Goal: Information Seeking & Learning: Learn about a topic

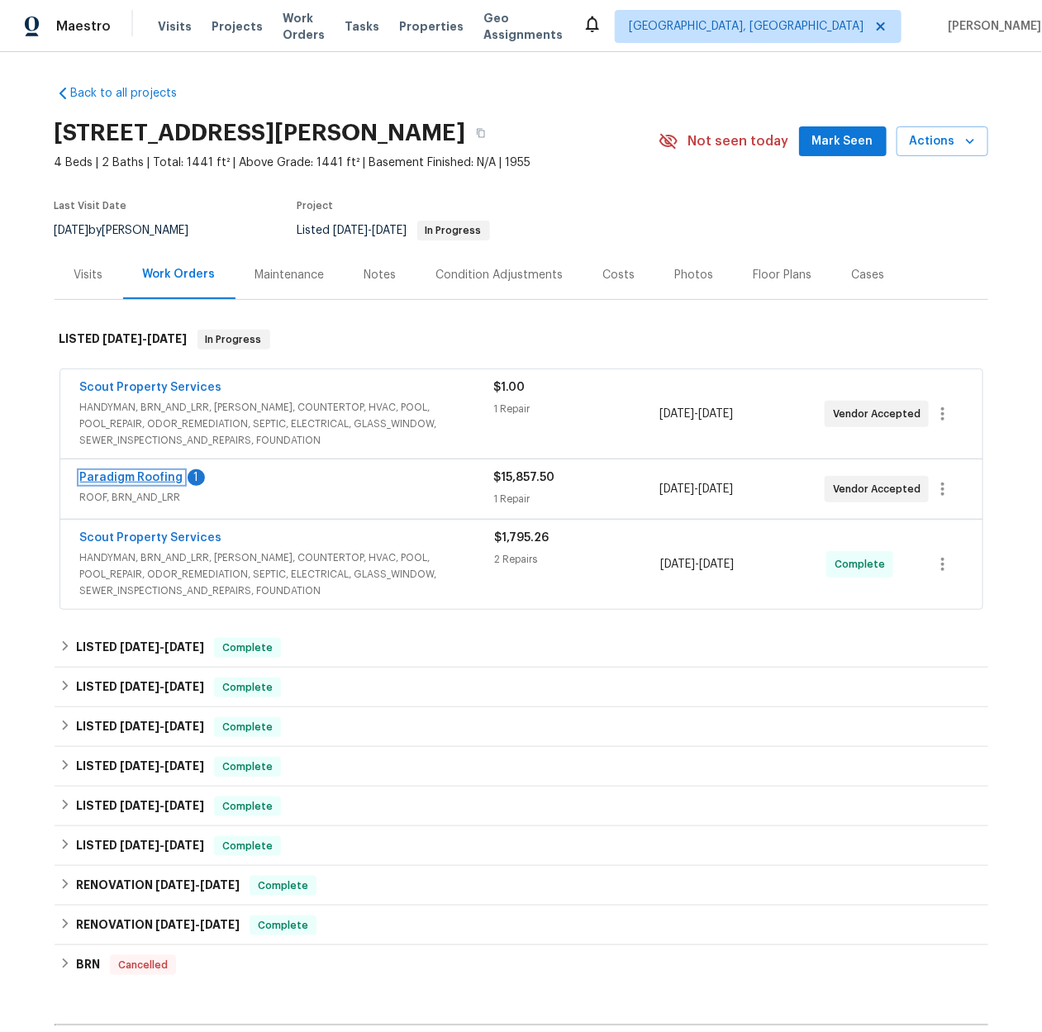
click at [143, 475] on link "Paradigm Roofing" at bounding box center [131, 478] width 103 height 12
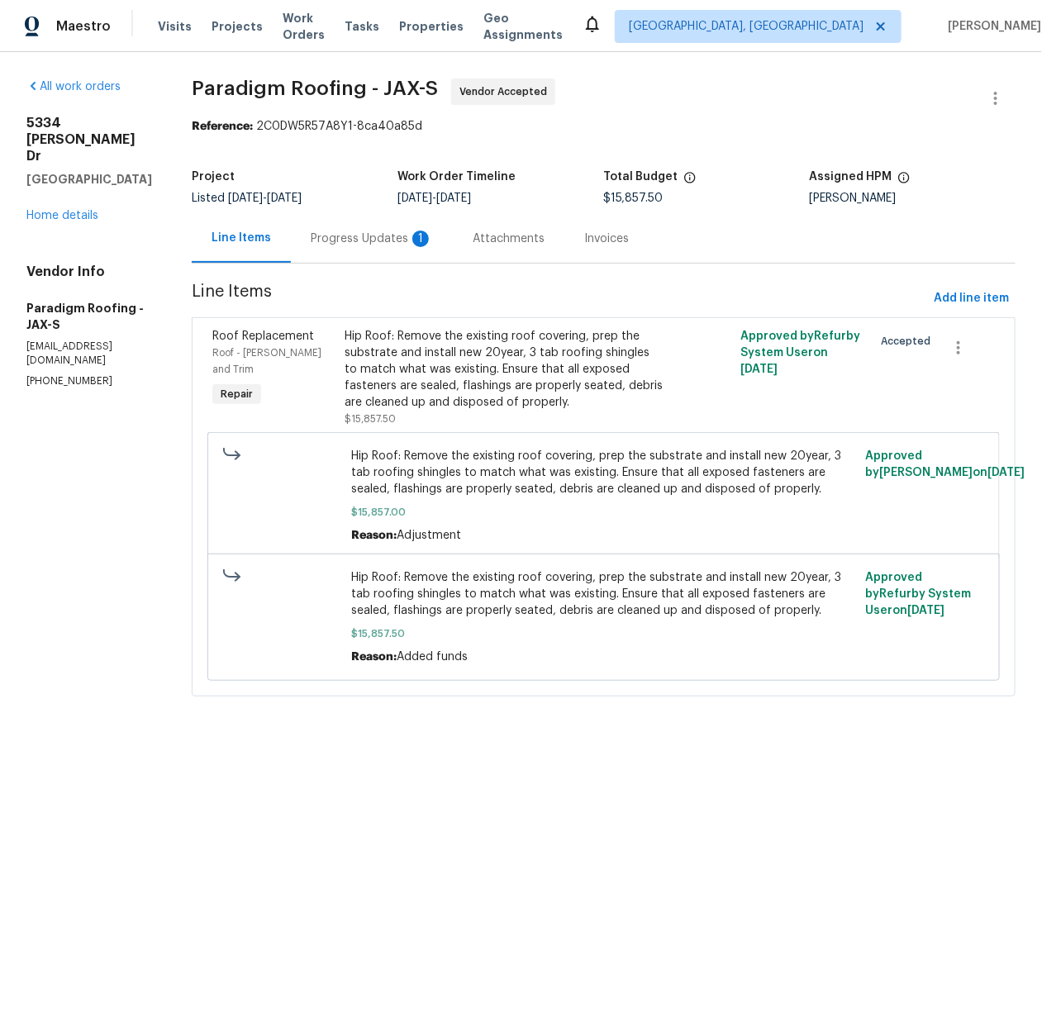
click at [614, 228] on div "Invoices" at bounding box center [606, 238] width 84 height 49
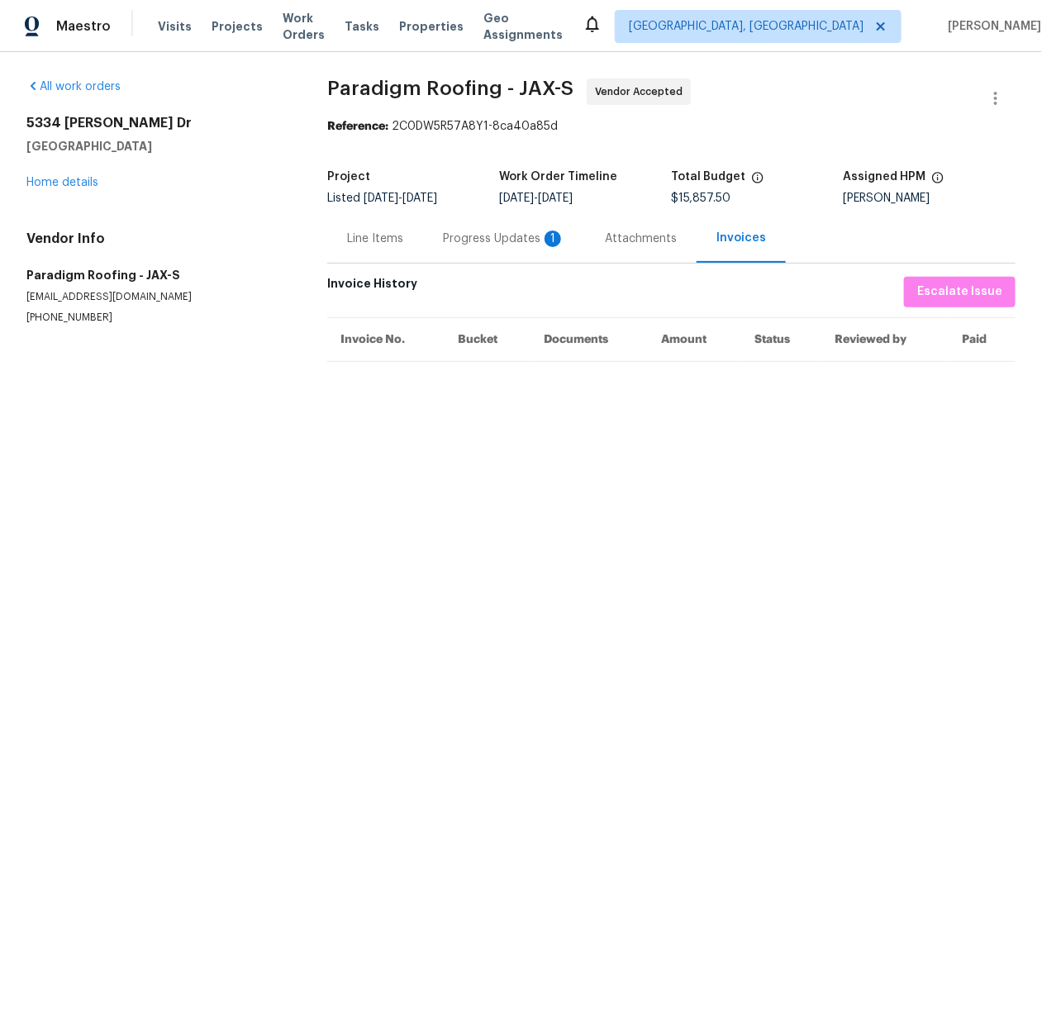
click at [499, 239] on div "Progress Updates 1" at bounding box center [504, 239] width 122 height 17
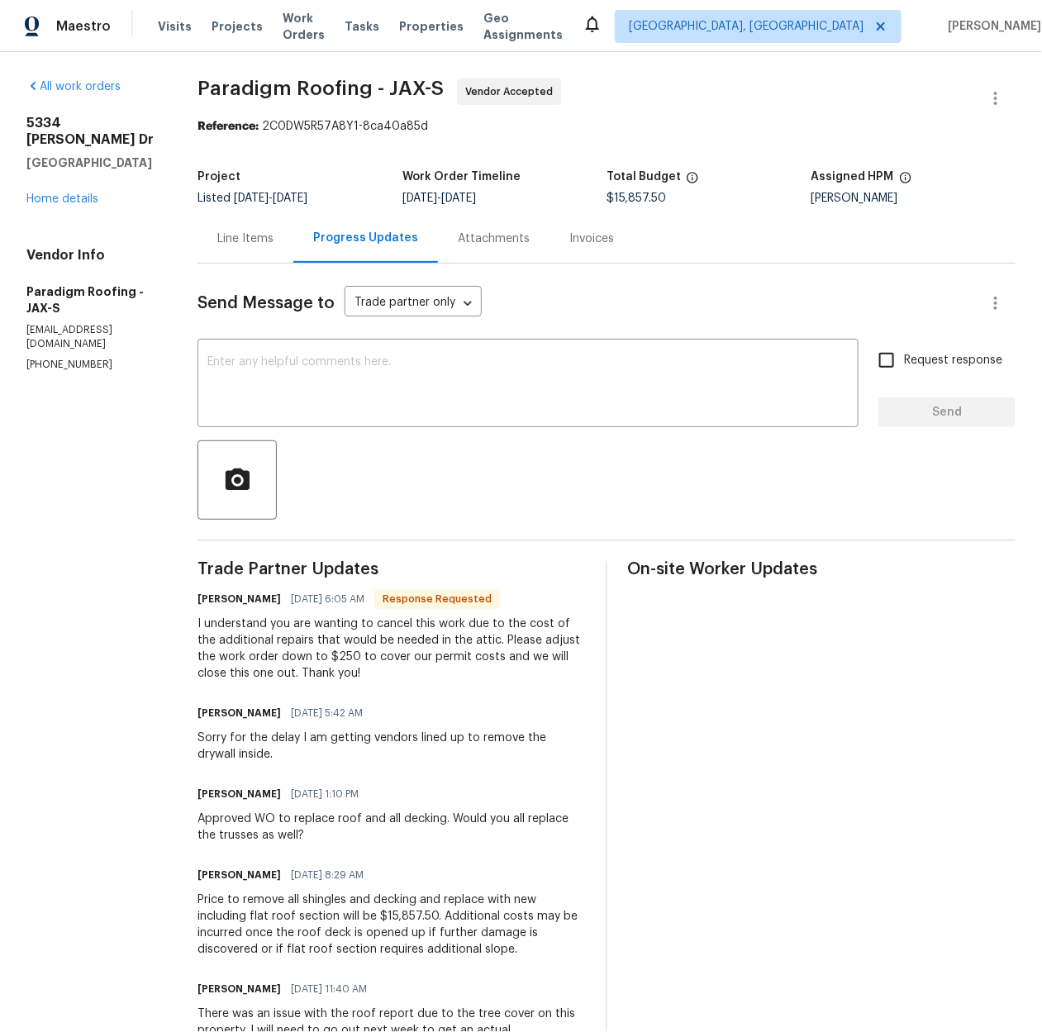
click at [262, 235] on div "Line Items" at bounding box center [245, 239] width 56 height 17
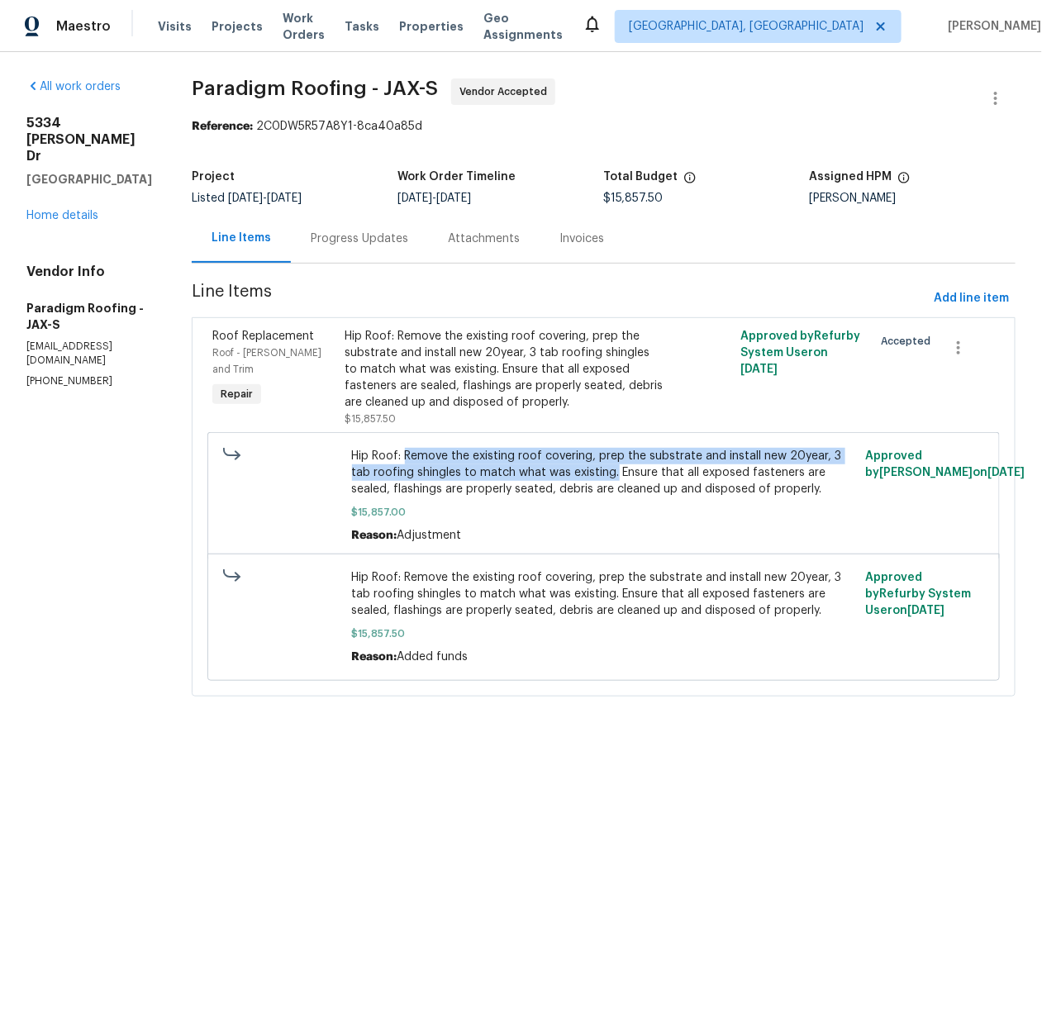
drag, startPoint x: 410, startPoint y: 453, endPoint x: 617, endPoint y: 474, distance: 208.5
click at [617, 474] on span "Hip Roof: Remove the existing roof covering, prep the substrate and install new…" at bounding box center [604, 473] width 504 height 50
copy span "Remove the existing roof covering, prep the substrate and install new 20year, 3…"
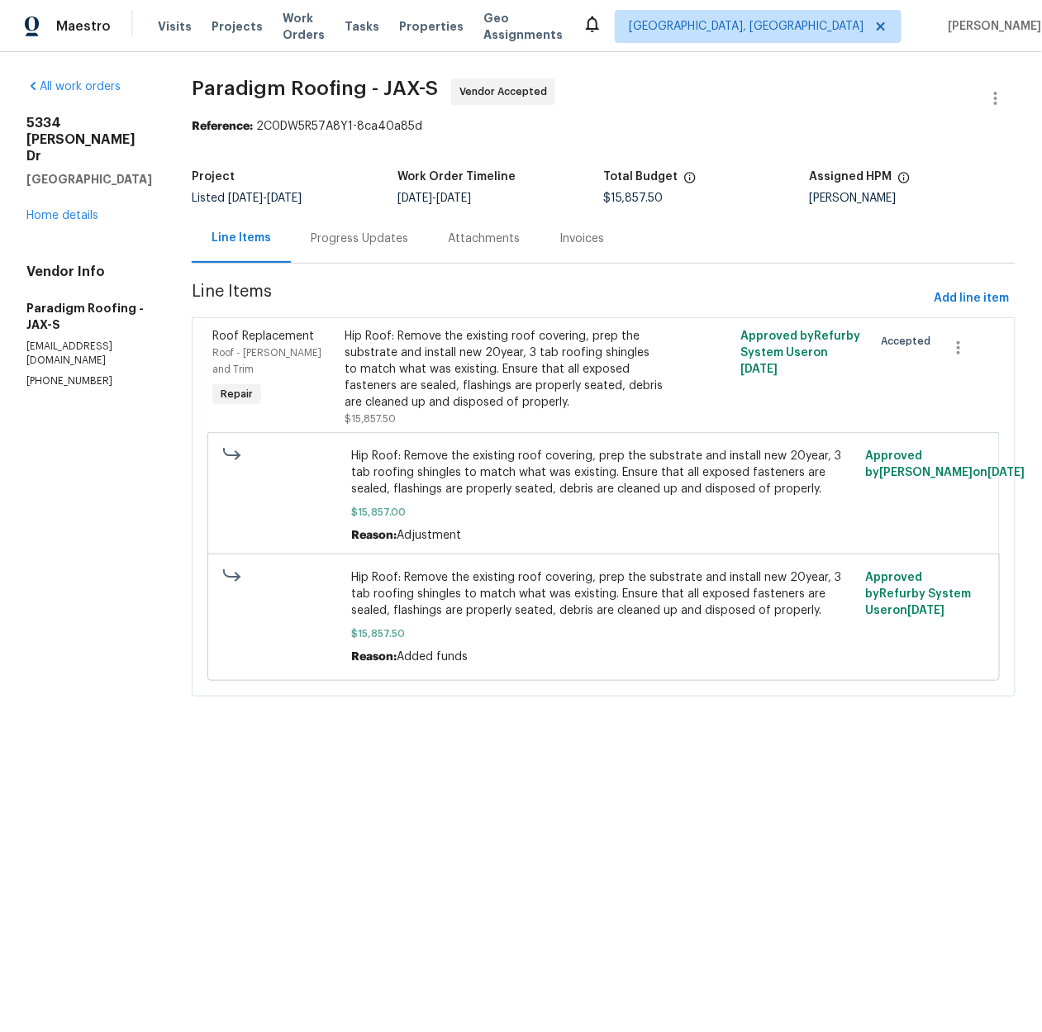
click at [586, 488] on span "Hip Roof: Remove the existing roof covering, prep the substrate and install new…" at bounding box center [604, 473] width 504 height 50
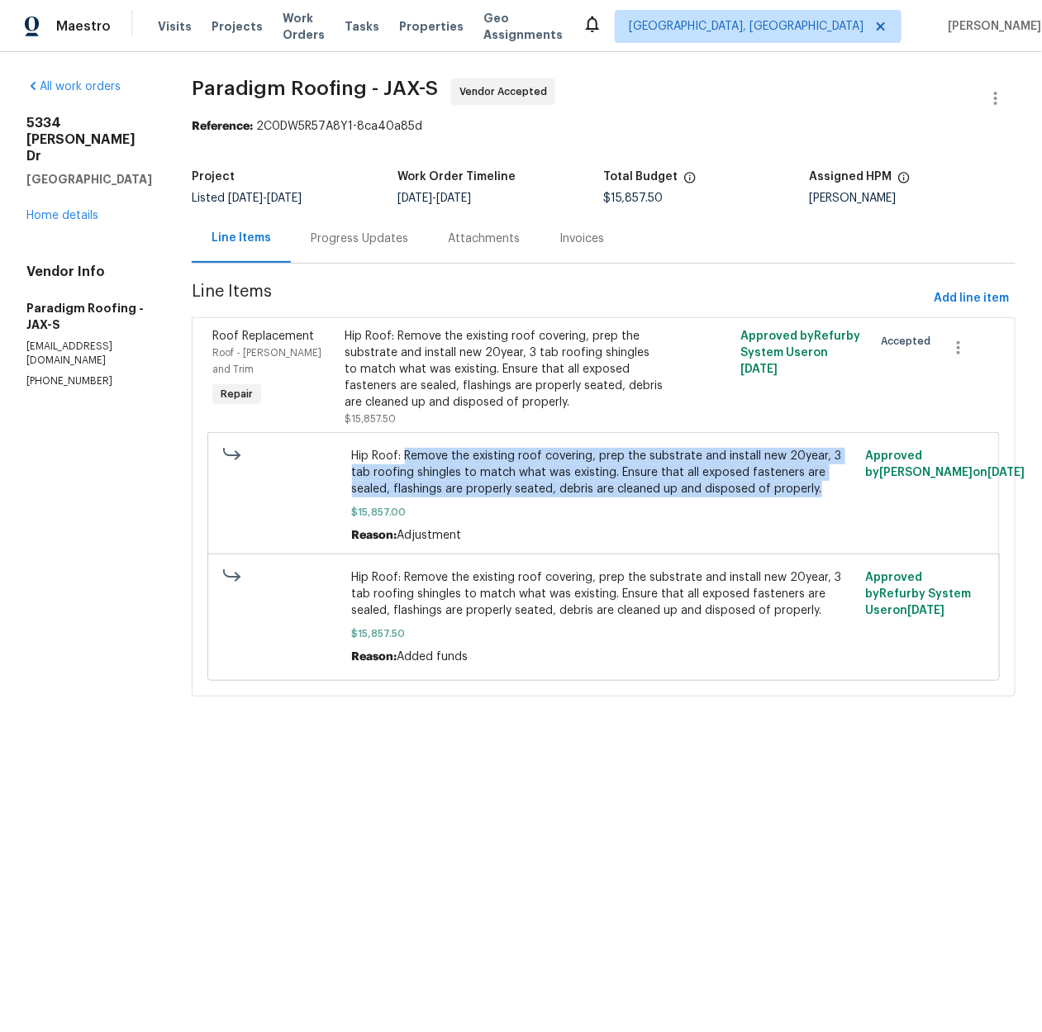
drag, startPoint x: 407, startPoint y: 451, endPoint x: 820, endPoint y: 489, distance: 414.1
click at [820, 489] on span "Hip Roof: Remove the existing roof covering, prep the substrate and install new…" at bounding box center [604, 473] width 504 height 50
copy span "Remove the existing roof covering, prep the substrate and install new 20year, 3…"
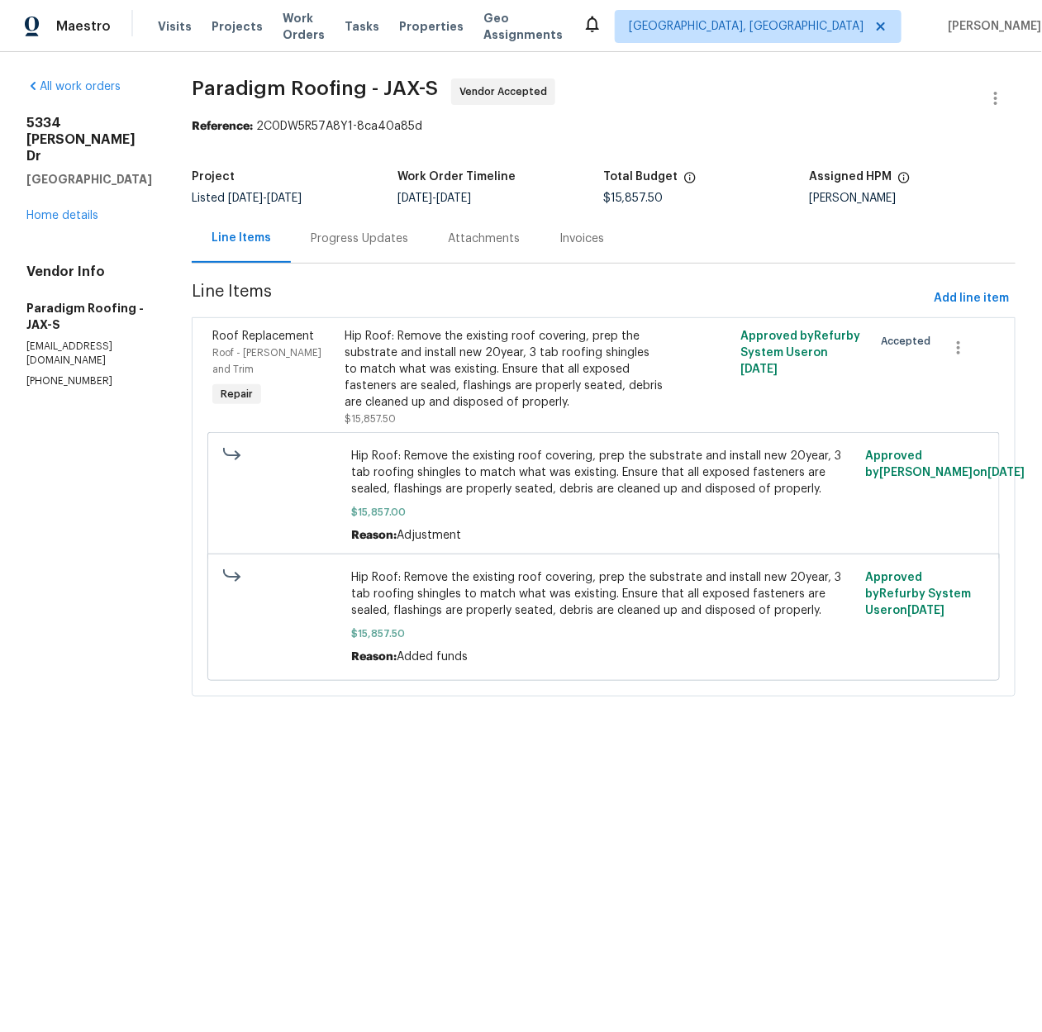
drag, startPoint x: 240, startPoint y: 274, endPoint x: 139, endPoint y: 264, distance: 101.3
click at [238, 273] on section "Paradigm Roofing - JAX-S Vendor Accepted Reference: 2C0DW5R57A8Y1-8ca40a85d Pro…" at bounding box center [604, 398] width 824 height 638
click at [76, 210] on link "Home details" at bounding box center [62, 216] width 72 height 12
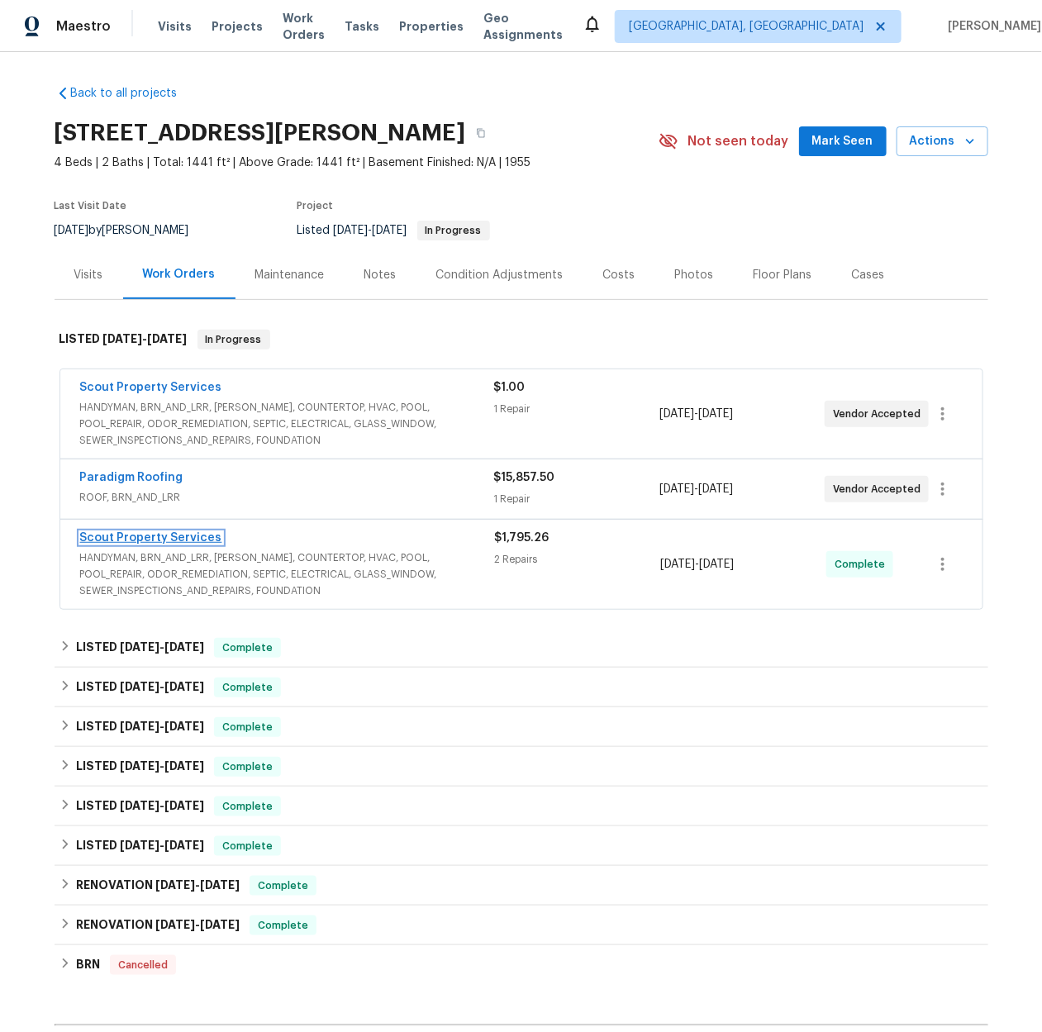
click at [143, 532] on link "Scout Property Services" at bounding box center [151, 538] width 142 height 12
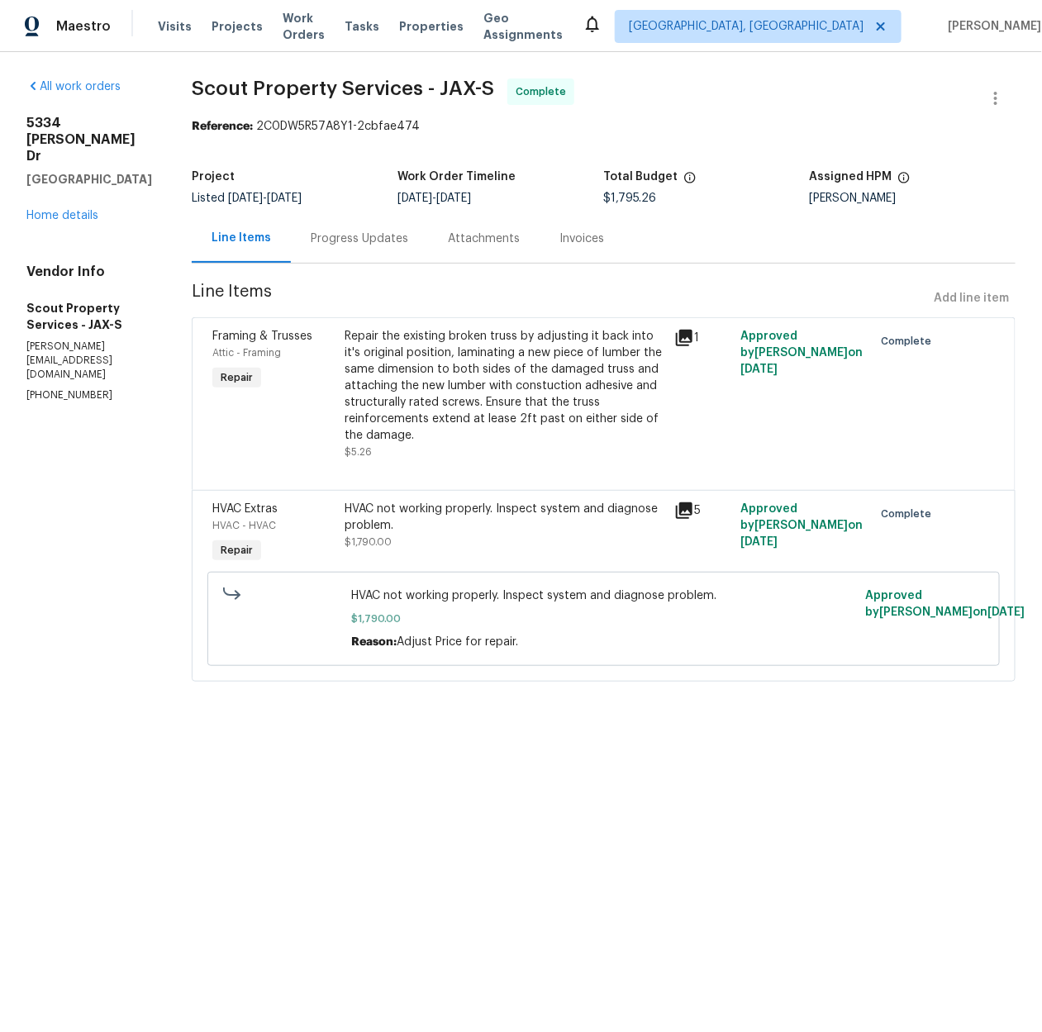
click at [559, 236] on div "Invoices" at bounding box center [581, 239] width 45 height 17
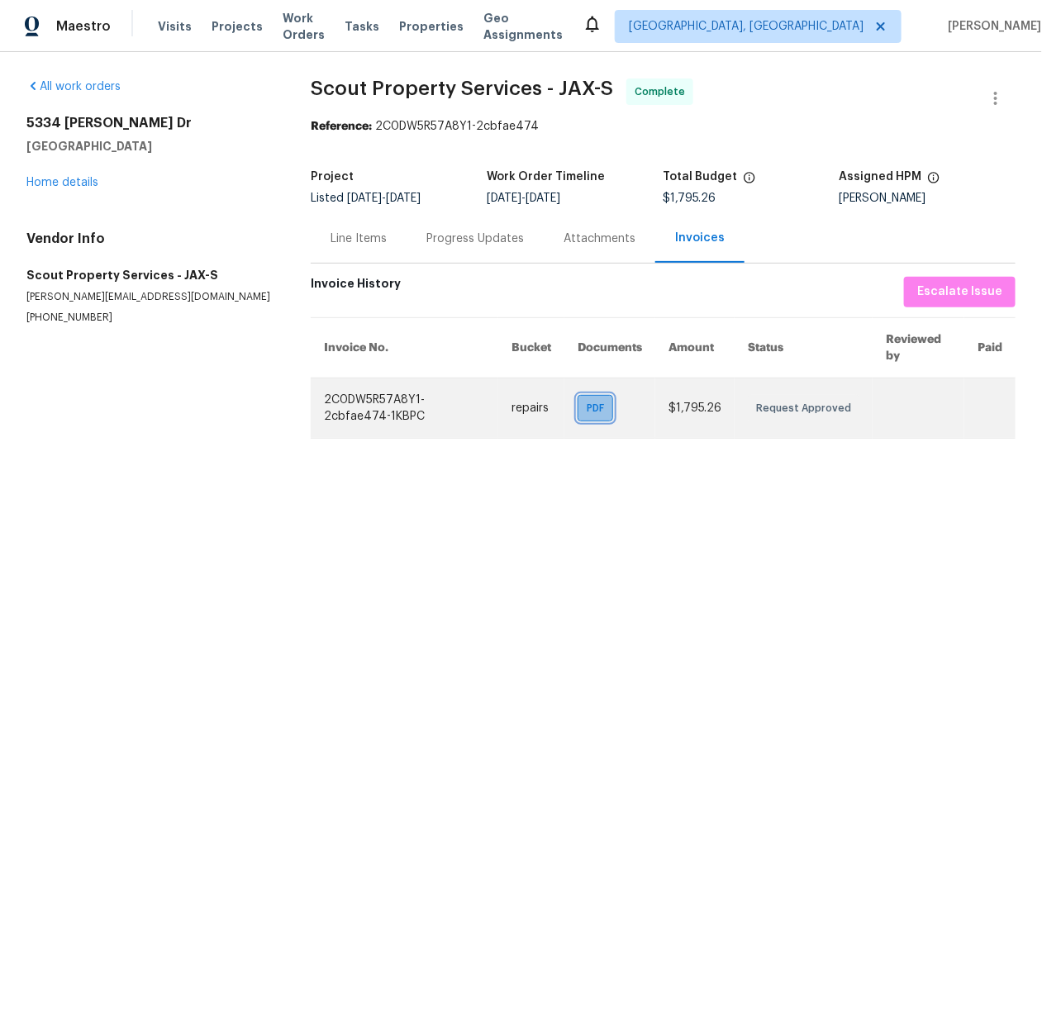
click at [587, 408] on span "PDF" at bounding box center [599, 408] width 24 height 17
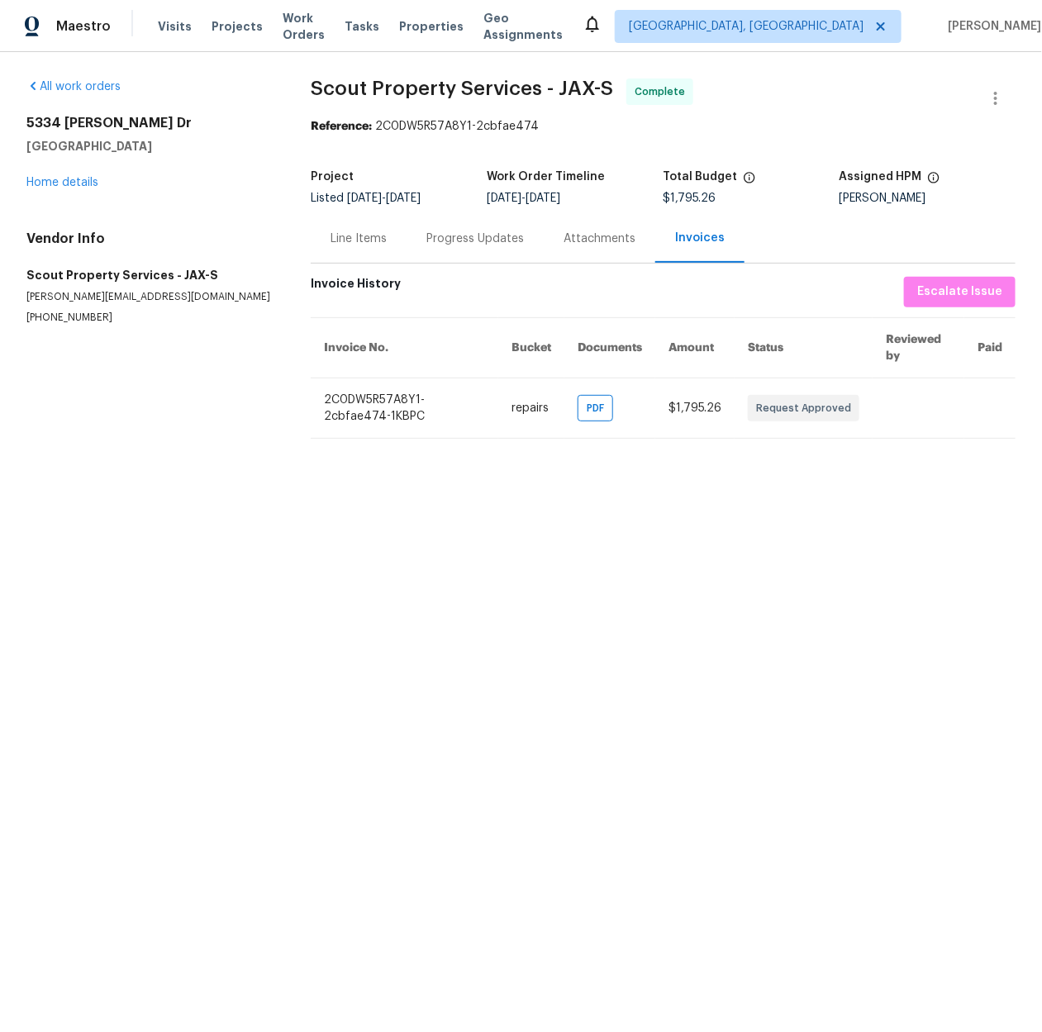
click at [368, 237] on div "Line Items" at bounding box center [359, 239] width 56 height 17
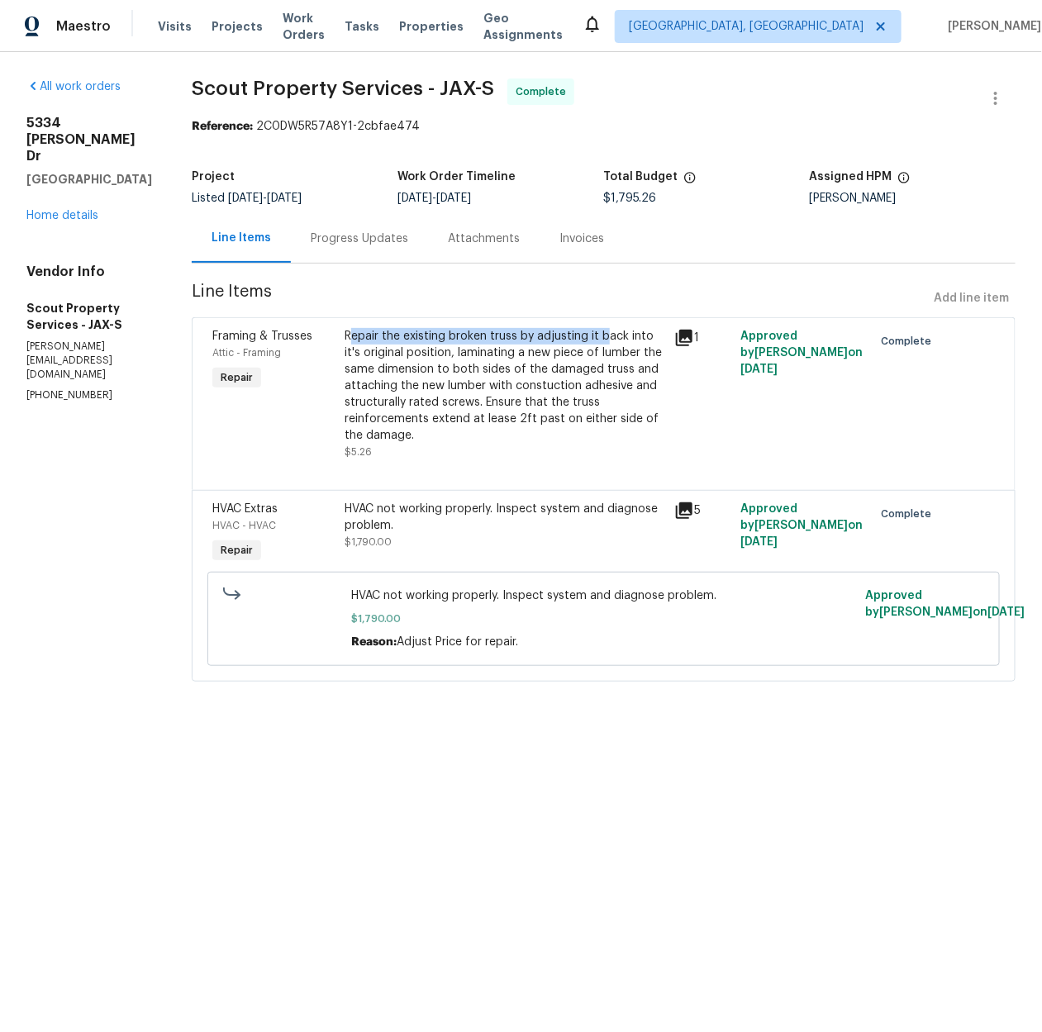
drag, startPoint x: 318, startPoint y: 337, endPoint x: 574, endPoint y: 342, distance: 256.2
click at [574, 342] on div "Repair the existing broken truss by adjusting it back into it's original positi…" at bounding box center [505, 386] width 321 height 116
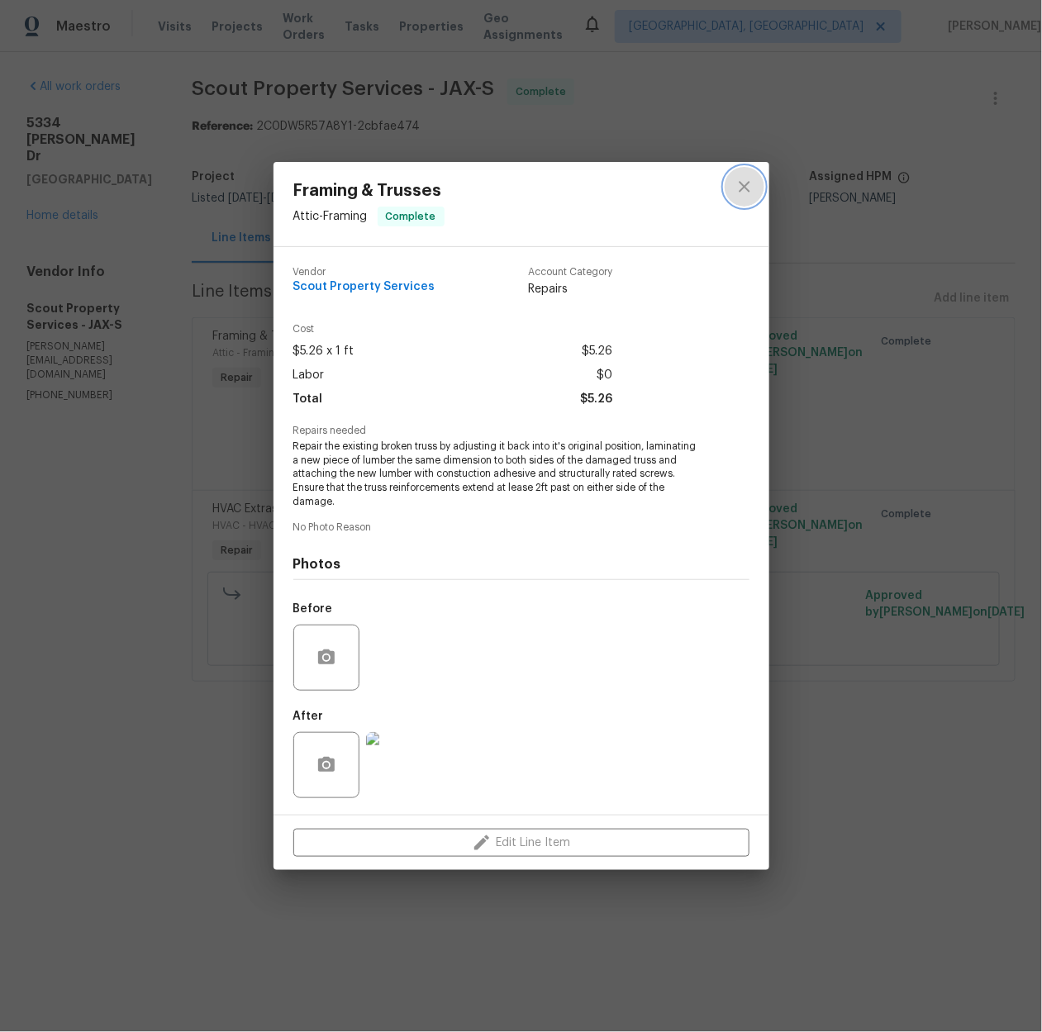
click at [743, 188] on icon "close" at bounding box center [745, 187] width 20 height 20
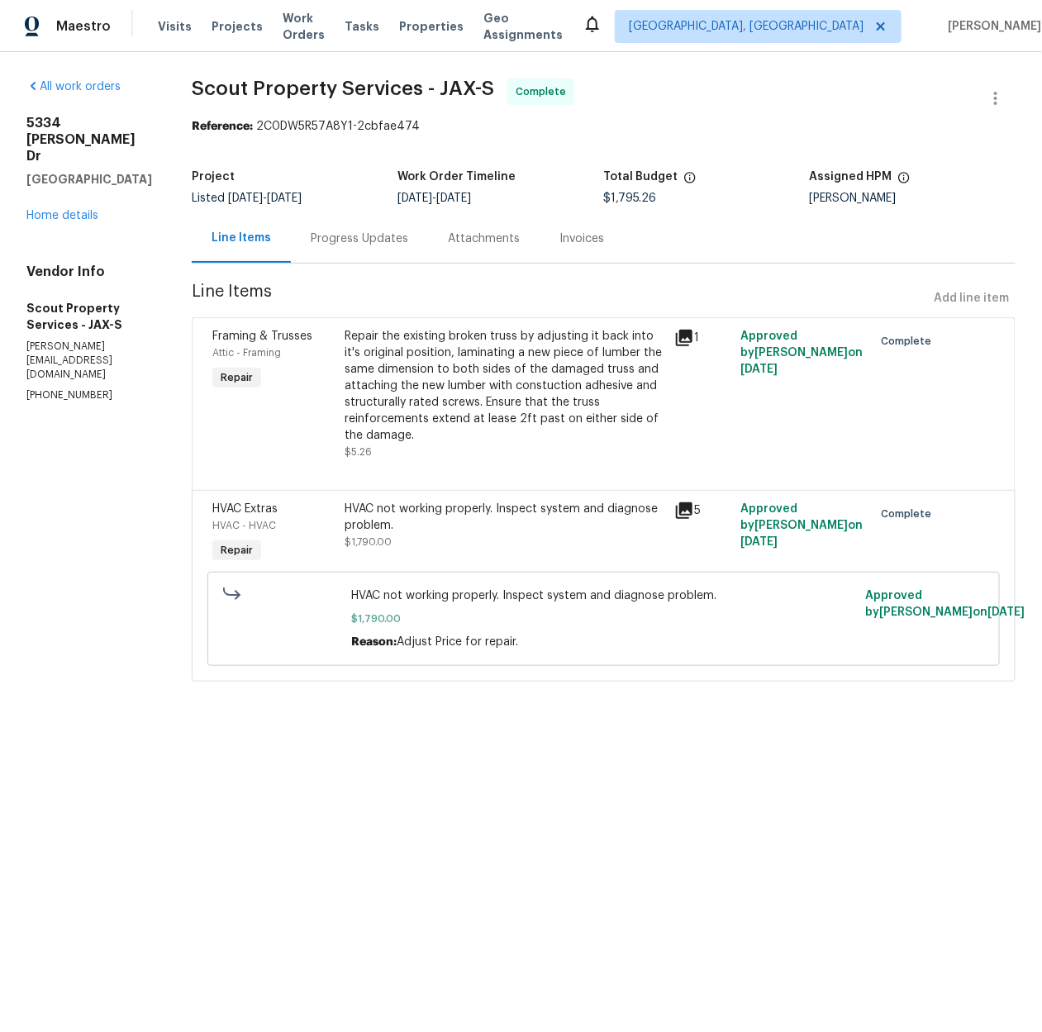
click at [426, 361] on div "Repair the existing broken truss by adjusting it back into it's original positi…" at bounding box center [505, 386] width 321 height 116
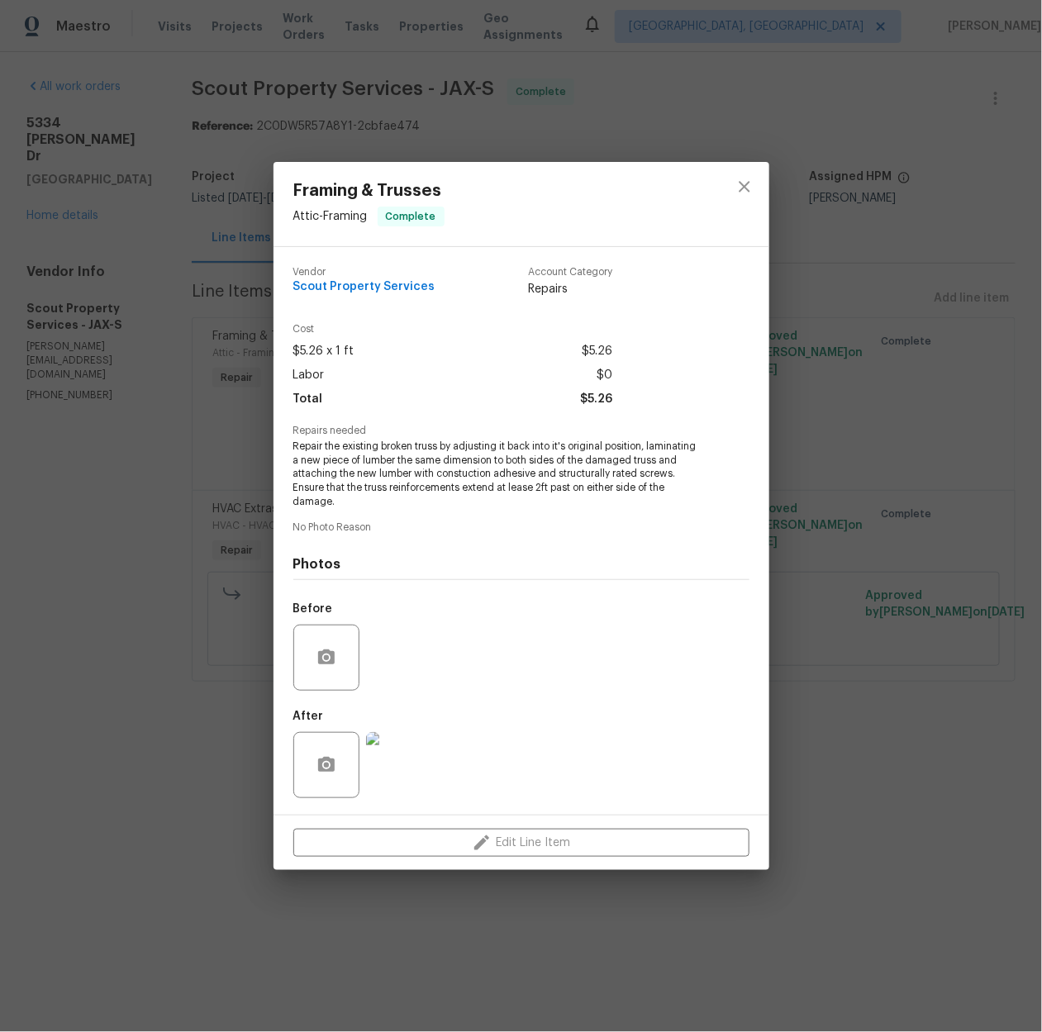
click at [240, 455] on div "Framing & Trusses Attic - Framing Complete Vendor Scout Property Services Accou…" at bounding box center [521, 516] width 1042 height 1032
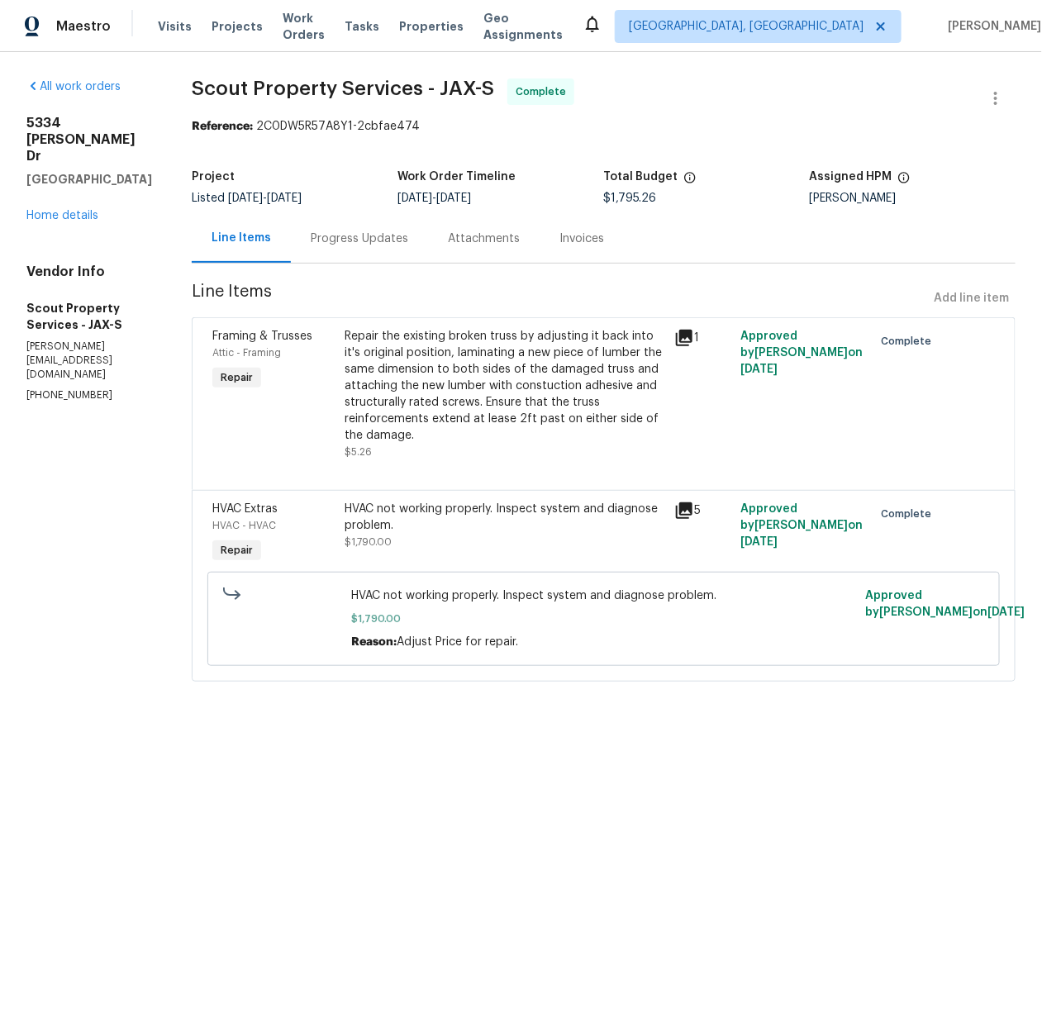
click at [676, 503] on icon at bounding box center [684, 510] width 17 height 17
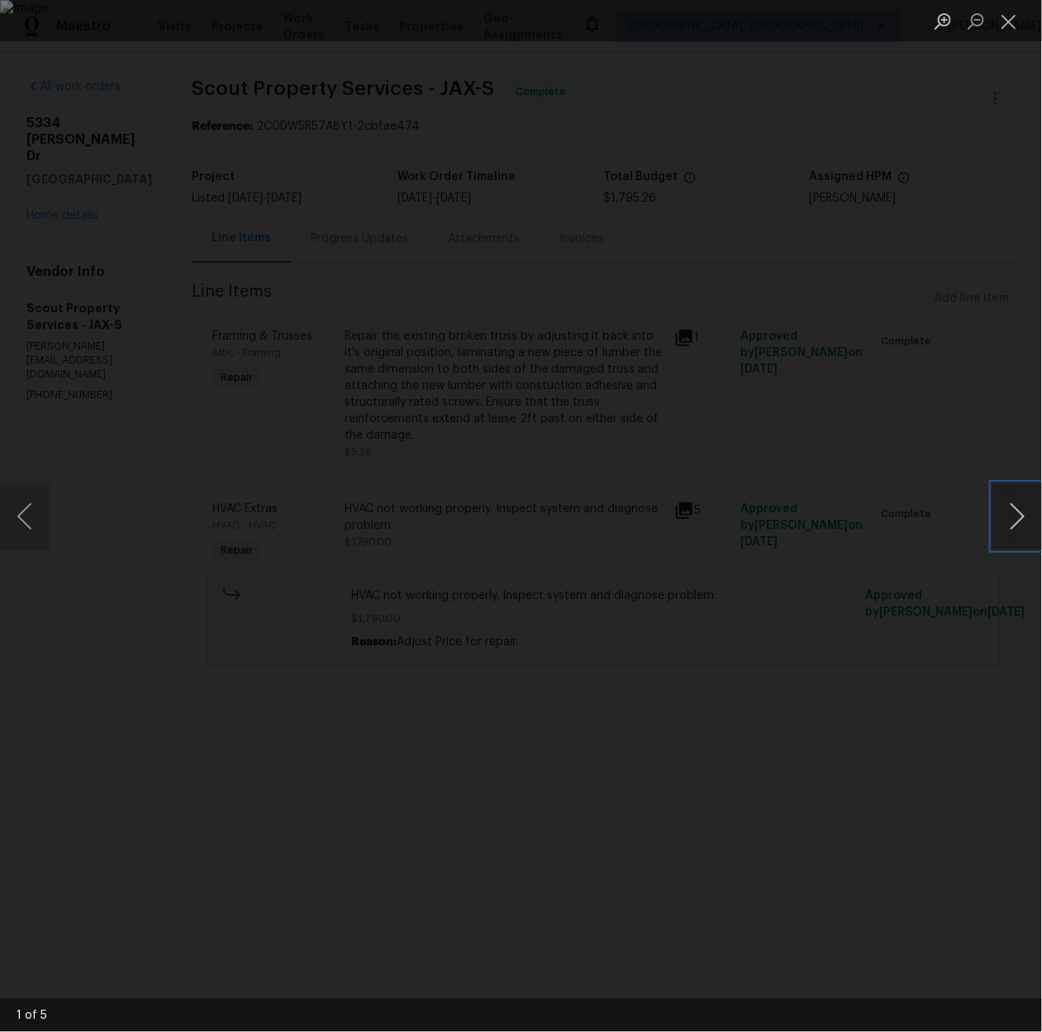
click at [1003, 516] on button "Next image" at bounding box center [1017, 516] width 50 height 66
click at [1005, 516] on button "Next image" at bounding box center [1017, 516] width 50 height 66
